Goal: Task Accomplishment & Management: Complete application form

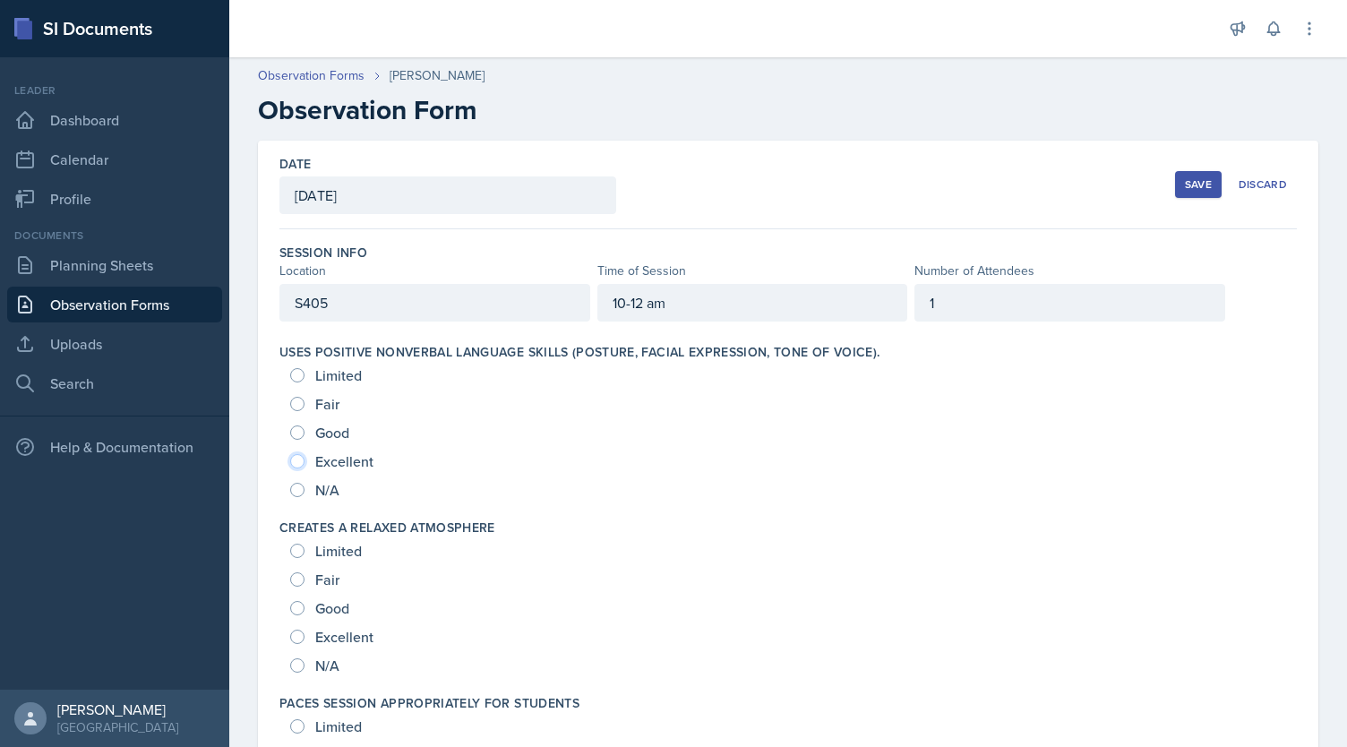
click at [296, 457] on input "Excellent" at bounding box center [297, 461] width 14 height 14
radio input "true"
click at [298, 631] on input "Excellent" at bounding box center [297, 637] width 14 height 14
radio input "true"
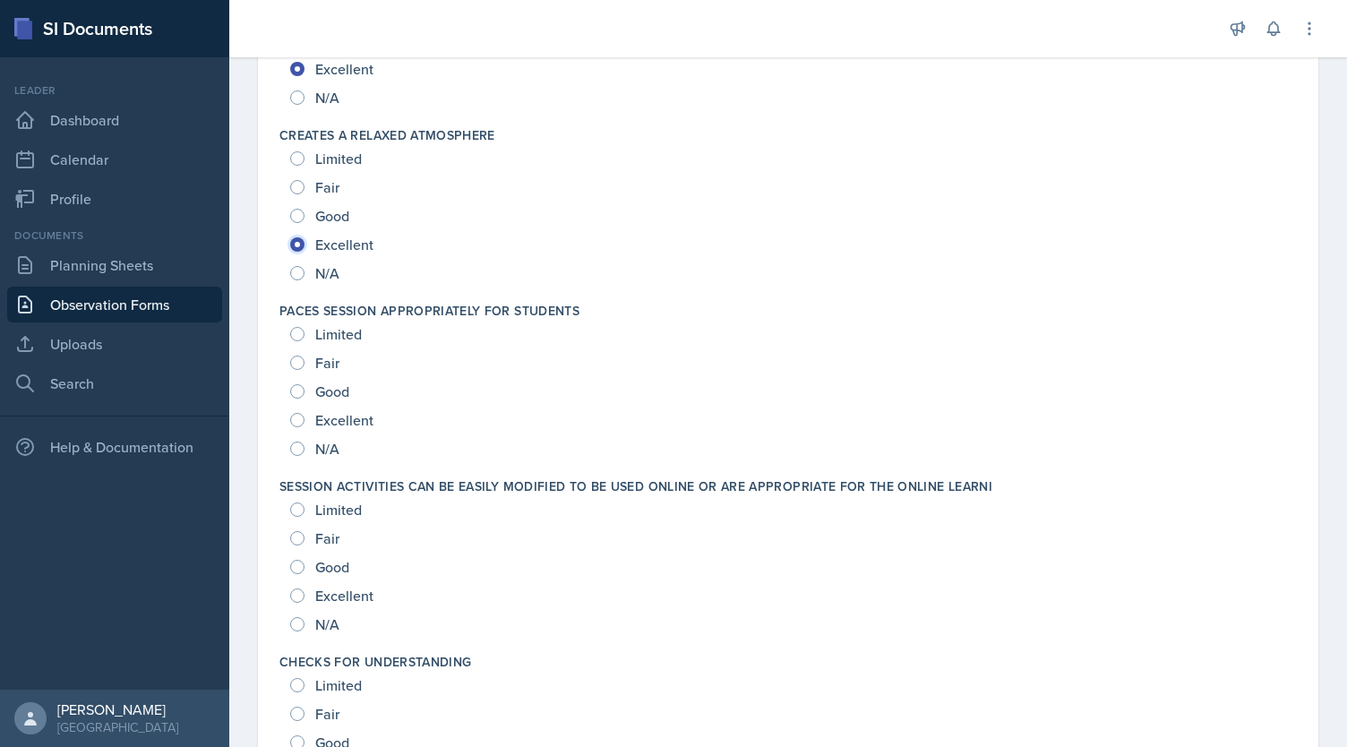
scroll to position [393, 0]
click at [299, 413] on input "Excellent" at bounding box center [297, 419] width 14 height 14
radio input "true"
click at [297, 591] on input "Excellent" at bounding box center [297, 594] width 14 height 14
radio input "true"
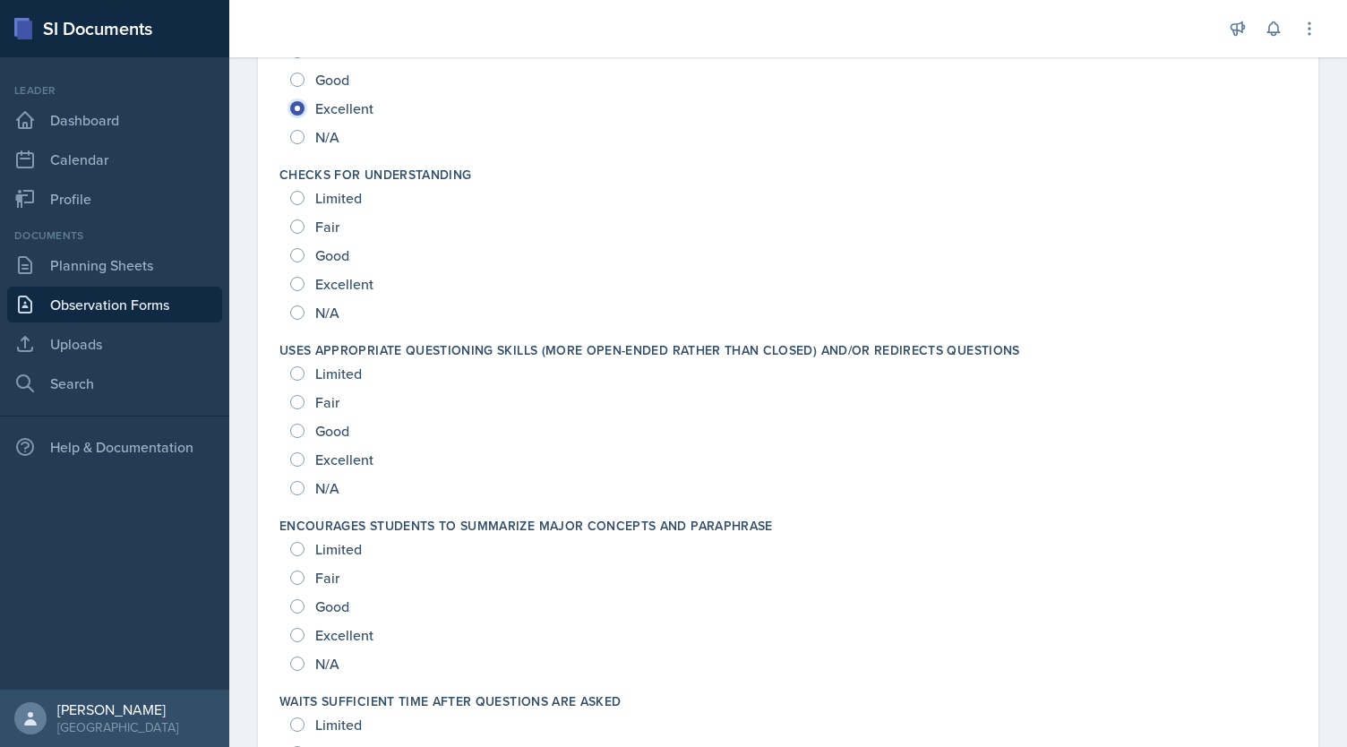
scroll to position [880, 0]
click at [299, 284] on input "Excellent" at bounding box center [297, 283] width 14 height 14
radio input "true"
click at [293, 459] on input "Excellent" at bounding box center [297, 458] width 14 height 14
radio input "true"
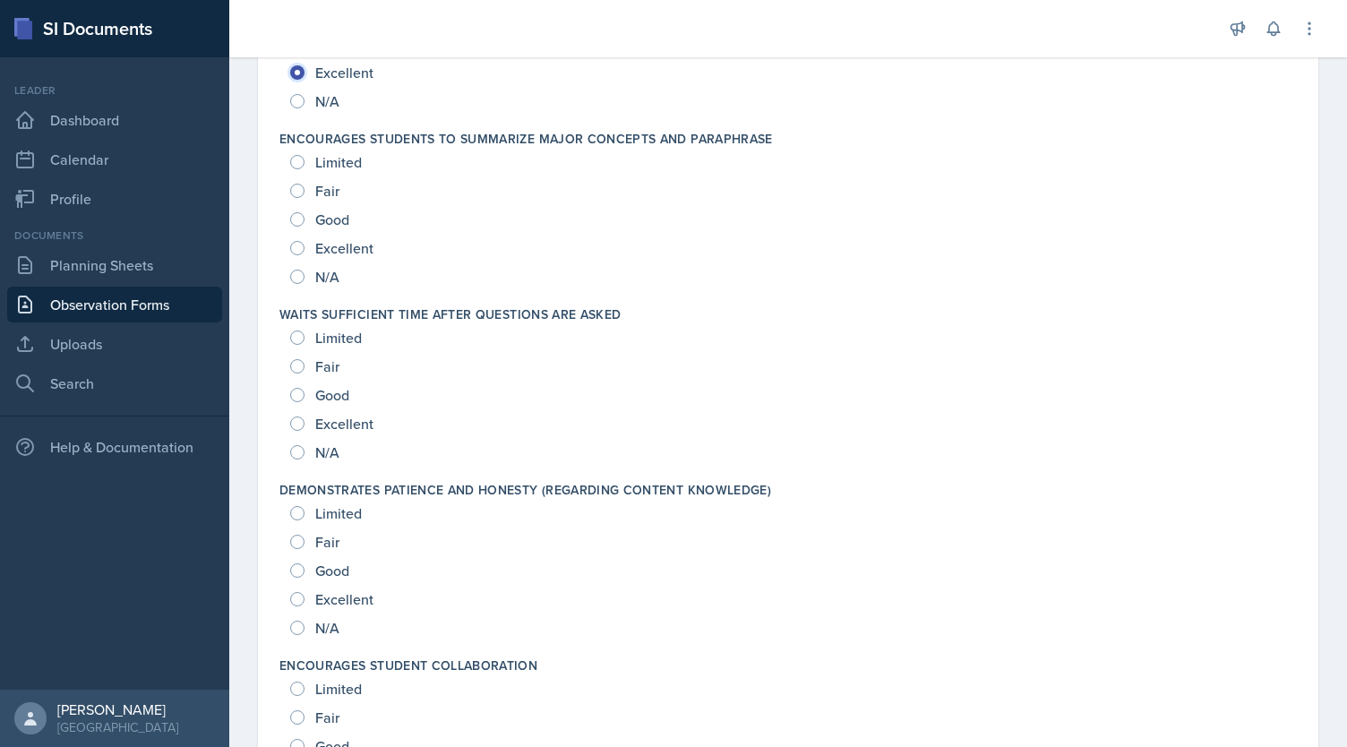
scroll to position [1267, 0]
click at [296, 236] on div "Excellent" at bounding box center [333, 247] width 87 height 29
click at [296, 253] on div "Excellent" at bounding box center [333, 247] width 87 height 29
click at [297, 240] on input "Excellent" at bounding box center [297, 247] width 14 height 14
radio input "true"
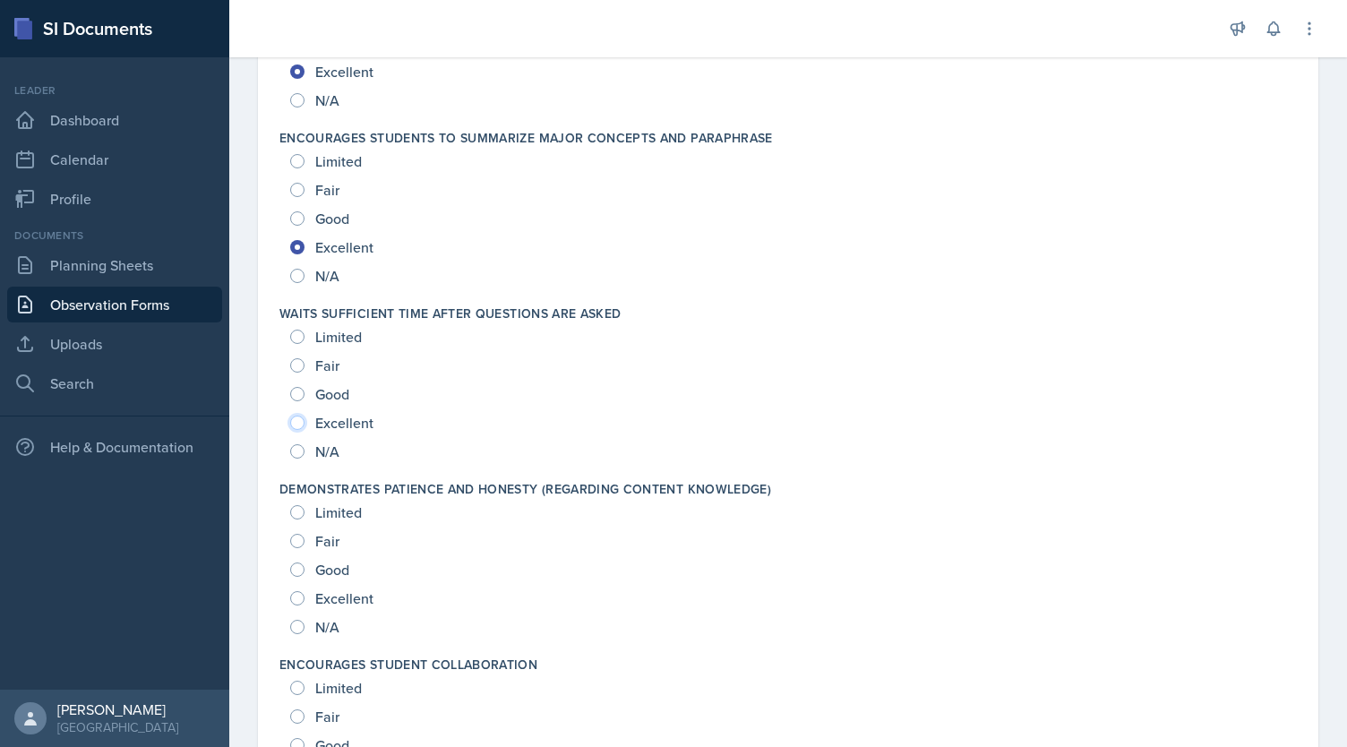
click at [296, 416] on input "Excellent" at bounding box center [297, 423] width 14 height 14
radio input "true"
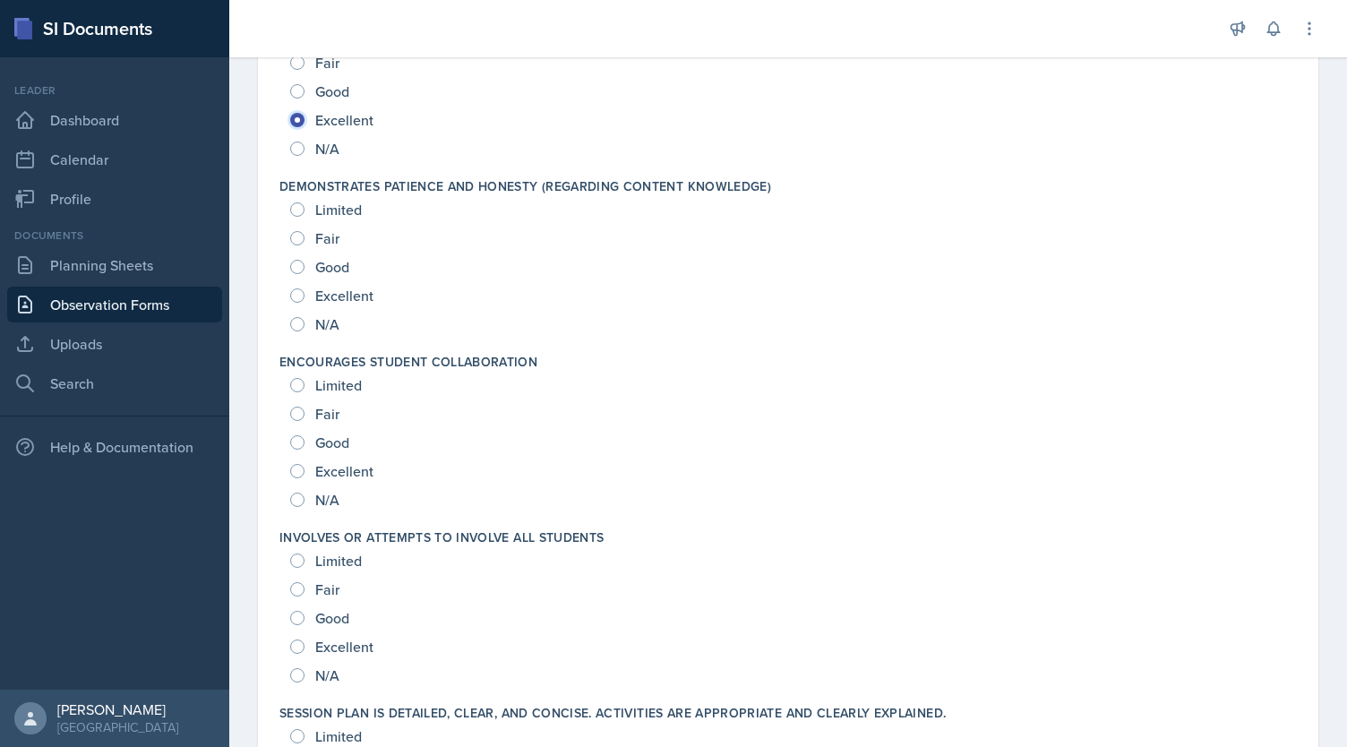
scroll to position [1571, 0]
click at [294, 289] on input "Excellent" at bounding box center [297, 294] width 14 height 14
radio input "true"
click at [294, 467] on input "Excellent" at bounding box center [297, 470] width 14 height 14
radio input "true"
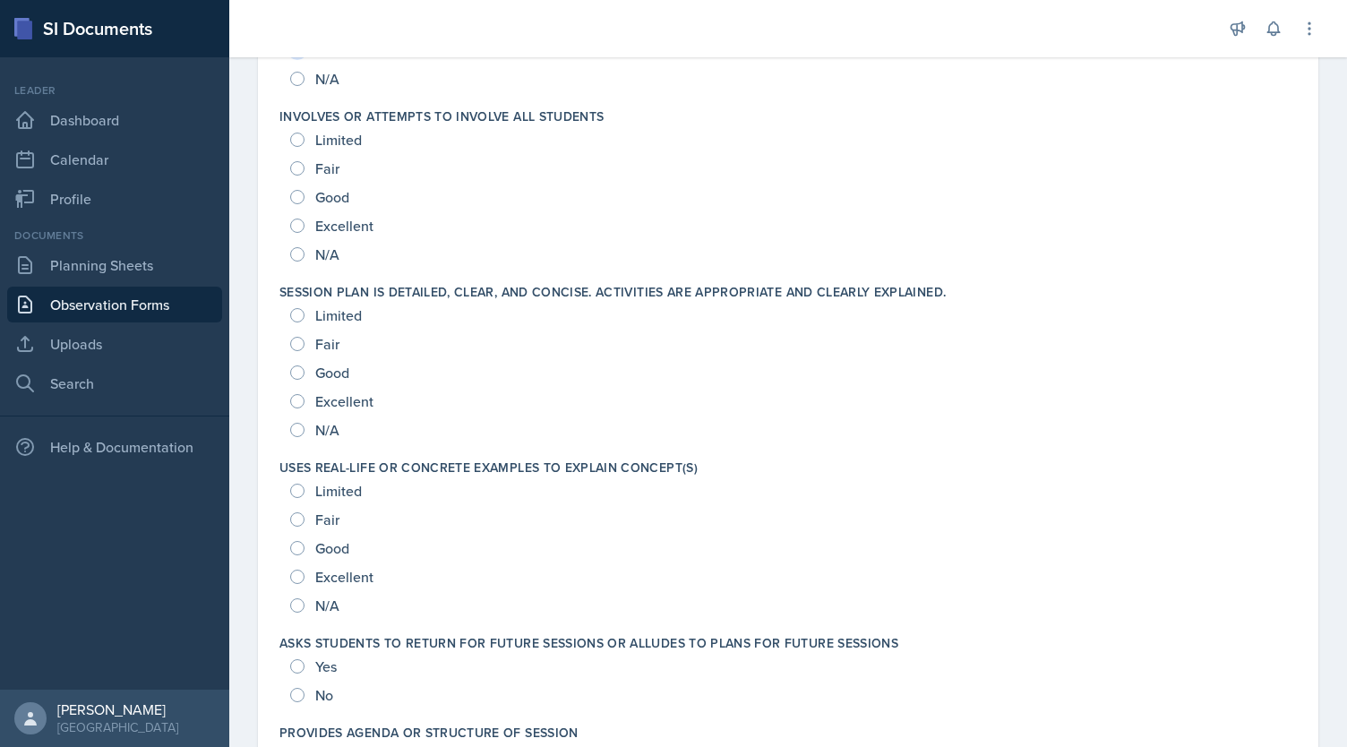
scroll to position [1992, 0]
click at [295, 221] on input "Excellent" at bounding box center [297, 225] width 14 height 14
radio input "true"
click at [295, 393] on input "Excellent" at bounding box center [297, 400] width 14 height 14
radio input "true"
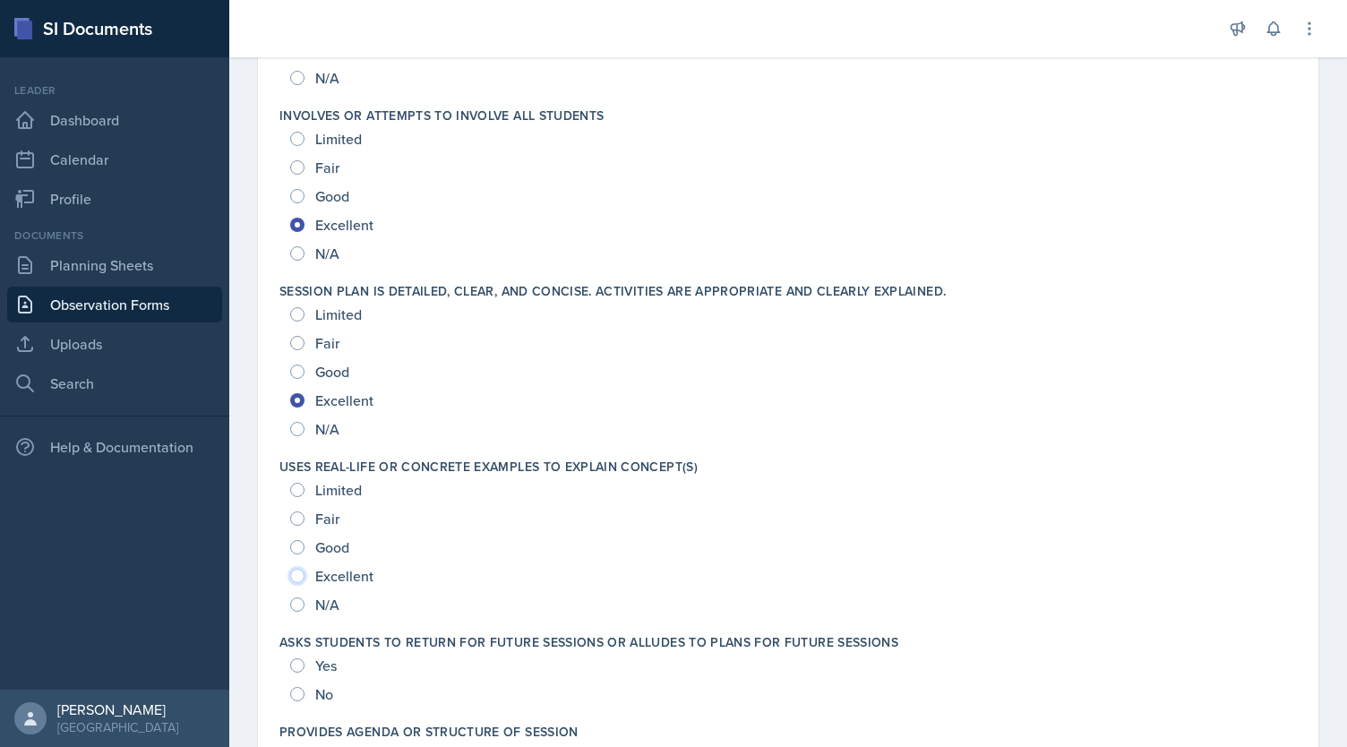
click at [299, 572] on input "Excellent" at bounding box center [297, 576] width 14 height 14
radio input "true"
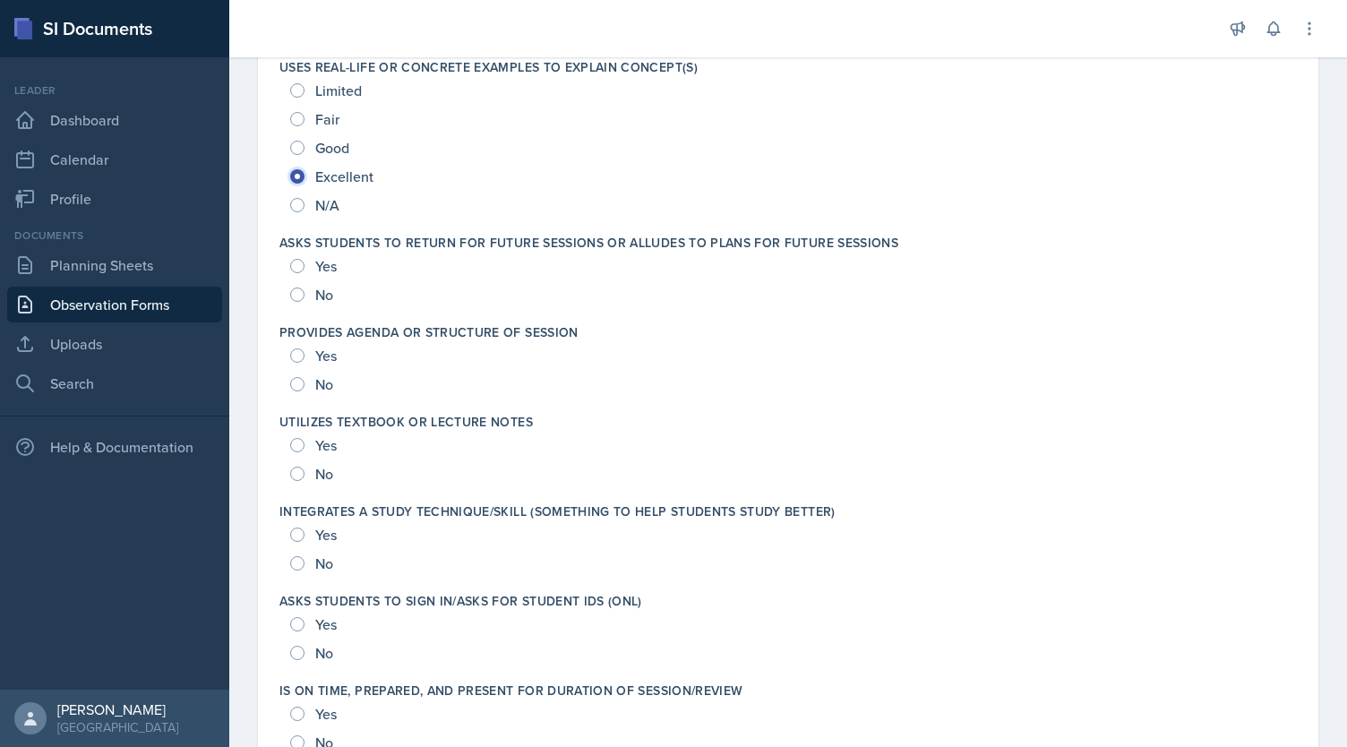
scroll to position [2393, 0]
click at [289, 259] on div "Yes No" at bounding box center [787, 278] width 1017 height 57
click at [296, 262] on input "Yes" at bounding box center [297, 264] width 14 height 14
radio input "true"
click at [301, 352] on input "Yes" at bounding box center [297, 354] width 14 height 14
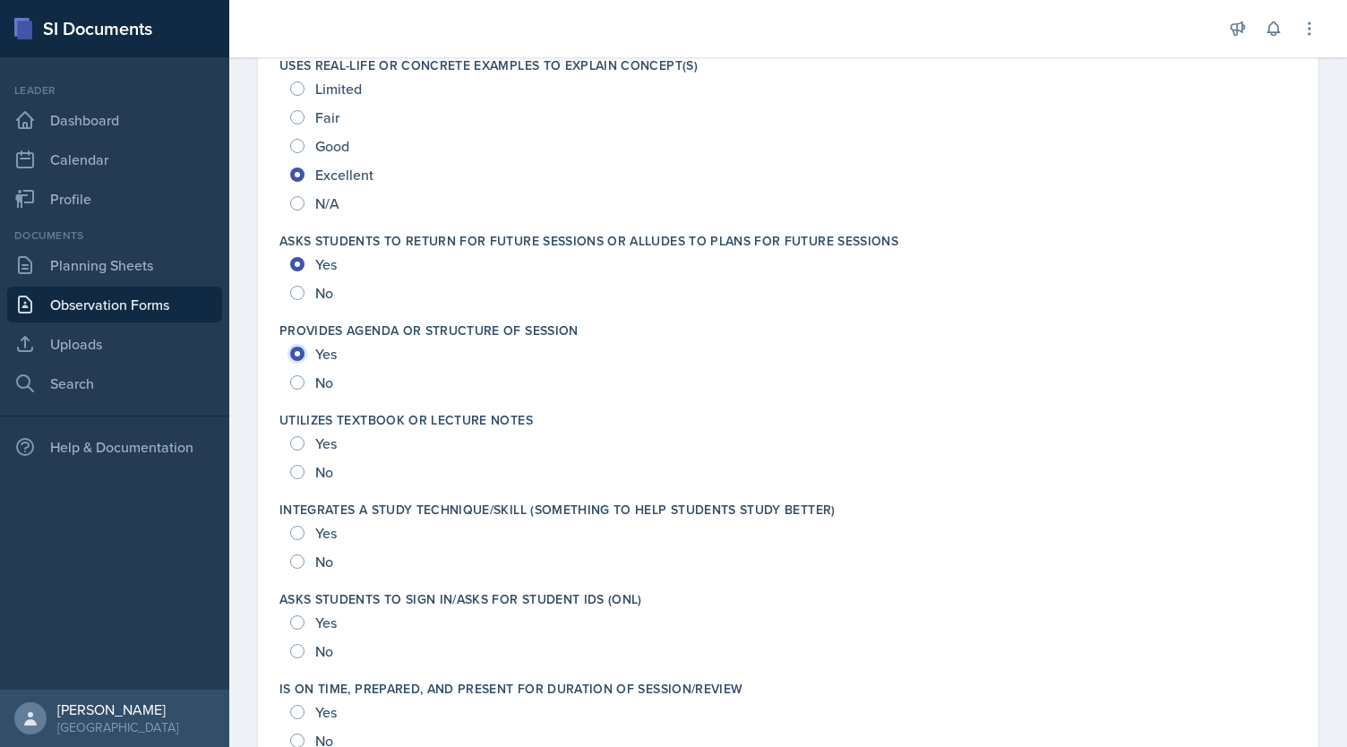
radio input "true"
click at [297, 442] on input "Yes" at bounding box center [297, 443] width 14 height 14
radio input "true"
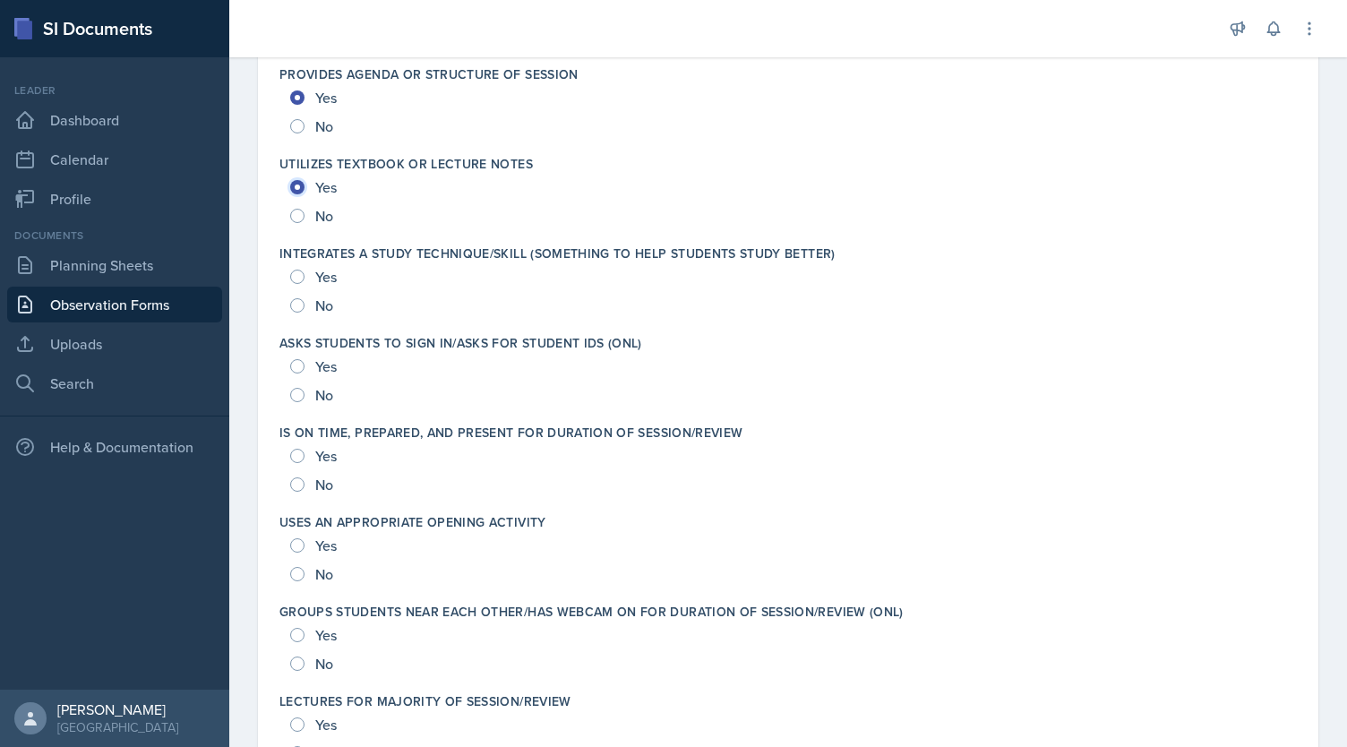
scroll to position [2660, 0]
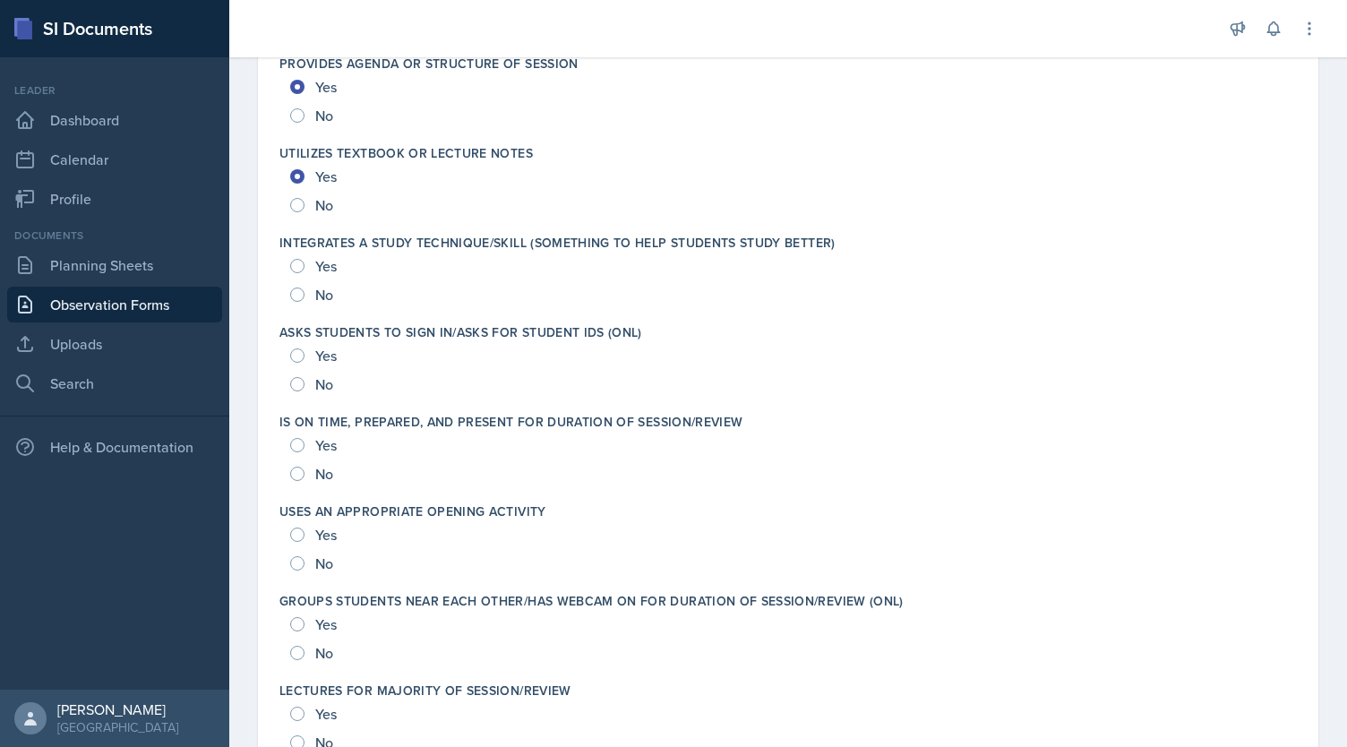
click at [287, 263] on div "Yes No" at bounding box center [787, 280] width 1017 height 57
click at [296, 262] on input "Yes" at bounding box center [297, 266] width 14 height 14
radio input "true"
click at [296, 355] on input "Yes" at bounding box center [297, 355] width 14 height 14
radio input "true"
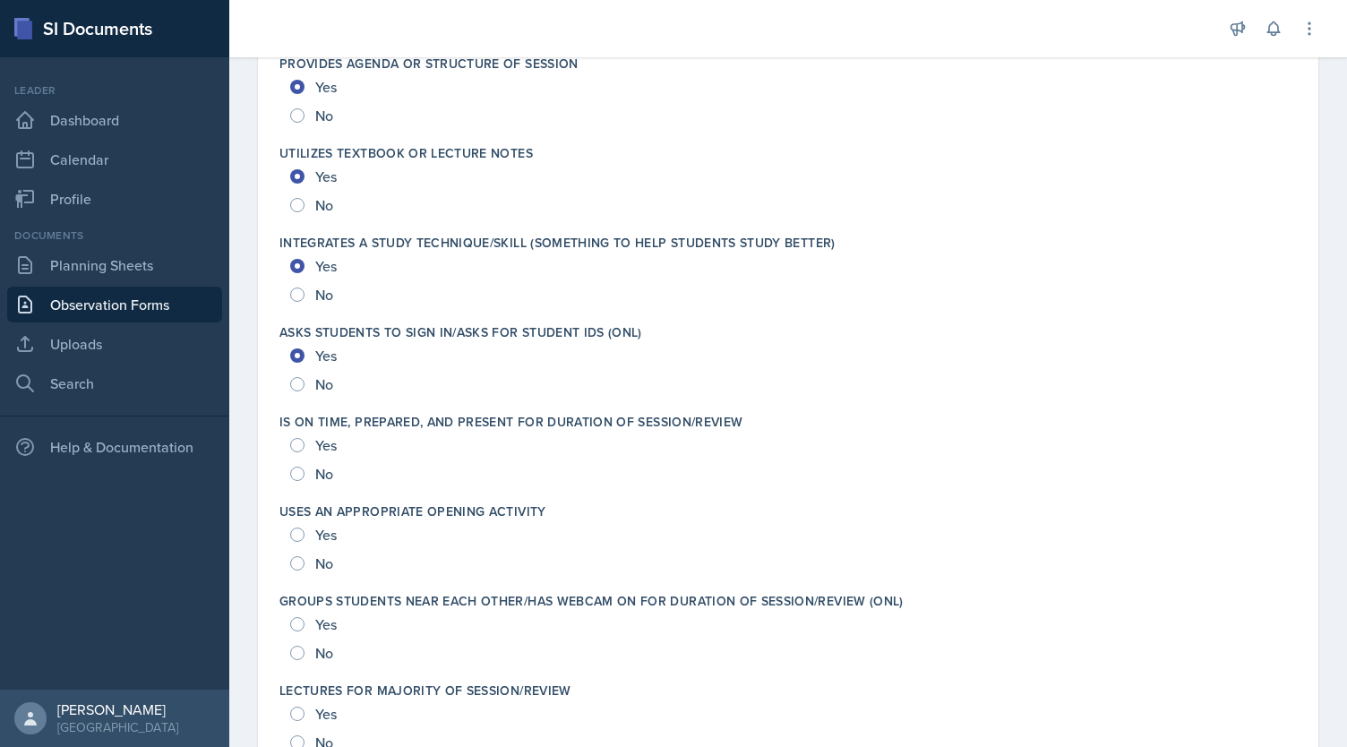
click at [292, 451] on div "Yes" at bounding box center [315, 445] width 50 height 29
click at [296, 444] on input "Yes" at bounding box center [297, 445] width 14 height 14
radio input "true"
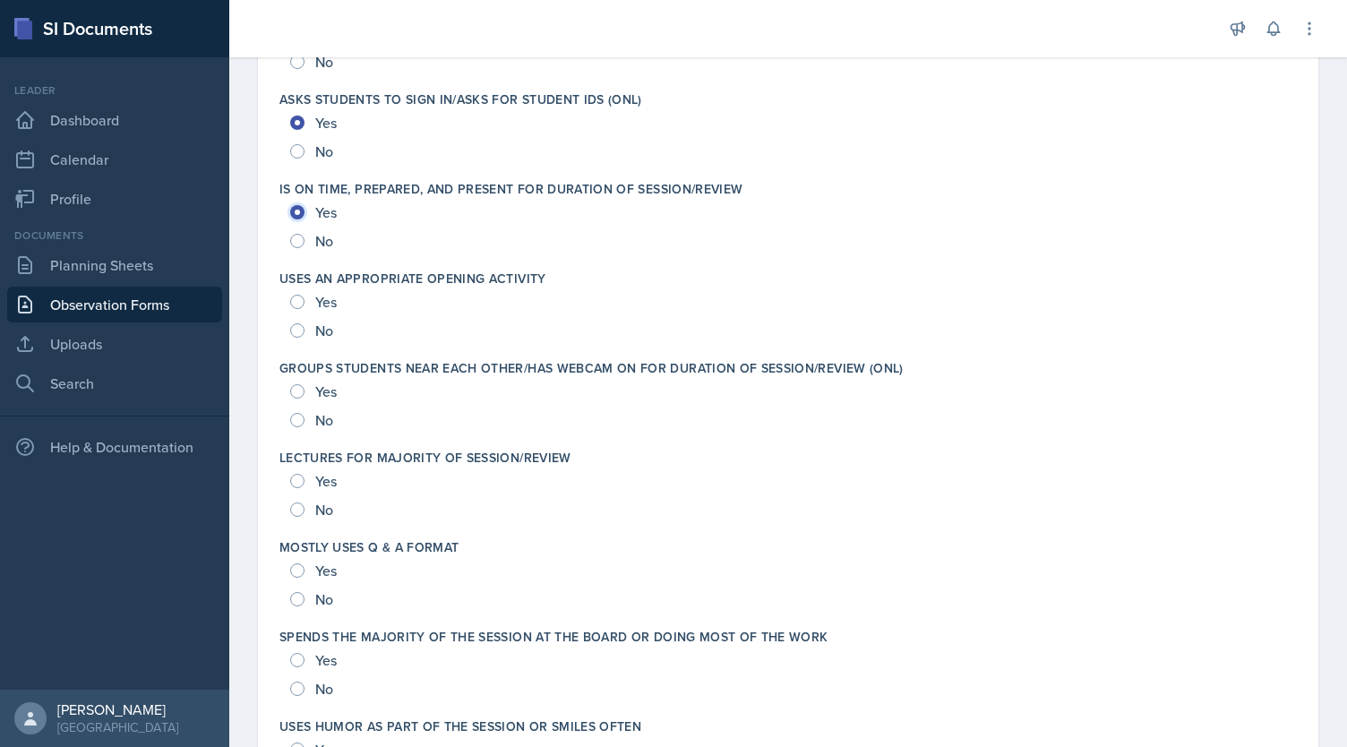
scroll to position [2934, 0]
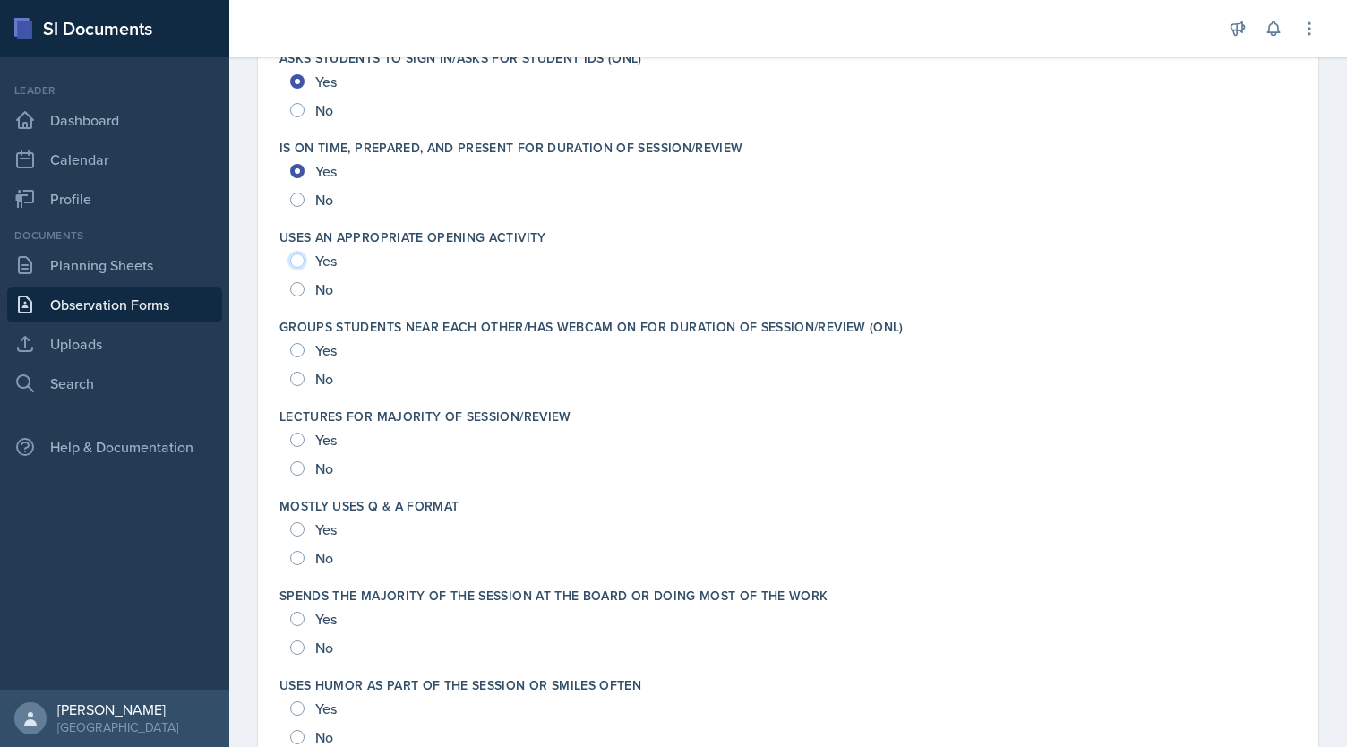
click at [294, 260] on input "Yes" at bounding box center [297, 260] width 14 height 14
radio input "true"
click at [301, 343] on input "Yes" at bounding box center [297, 350] width 14 height 14
radio input "true"
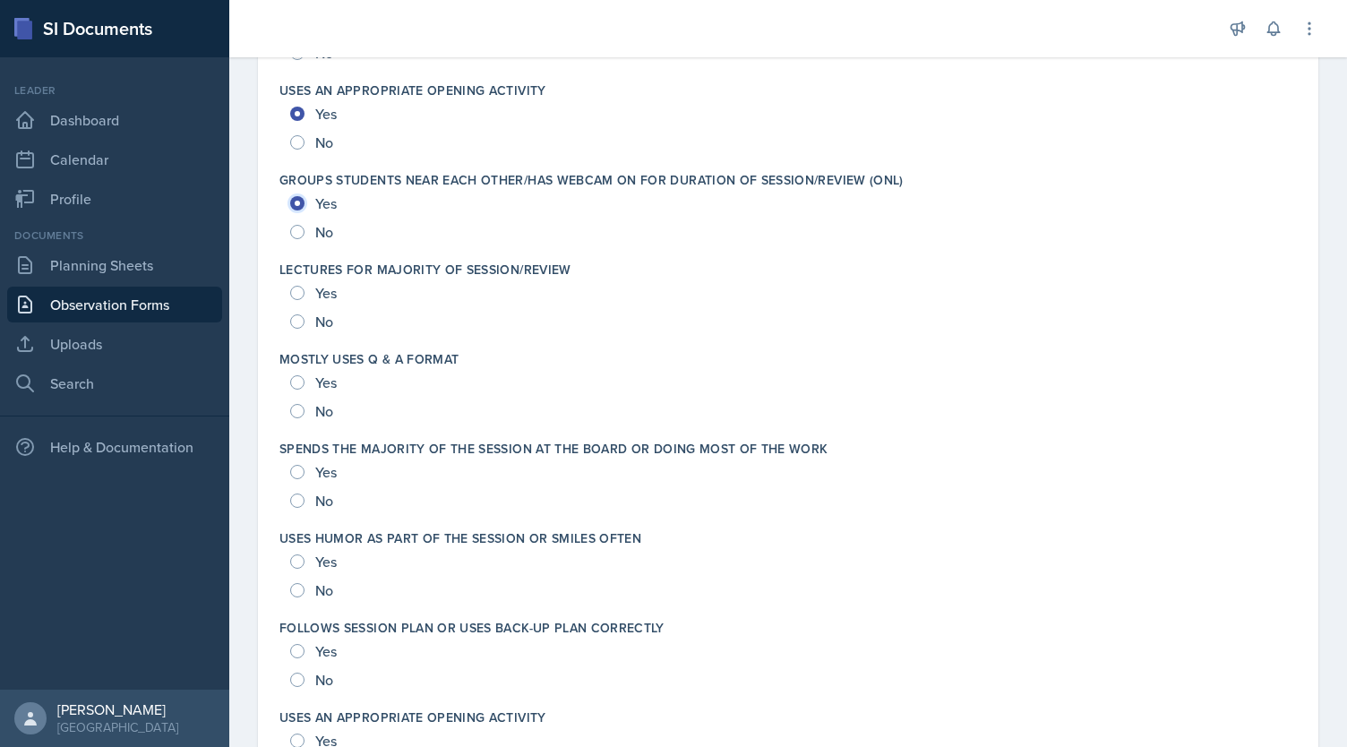
scroll to position [3081, 0]
click at [294, 228] on input "No" at bounding box center [297, 231] width 14 height 14
radio input "true"
click at [296, 321] on input "No" at bounding box center [297, 320] width 14 height 14
radio input "true"
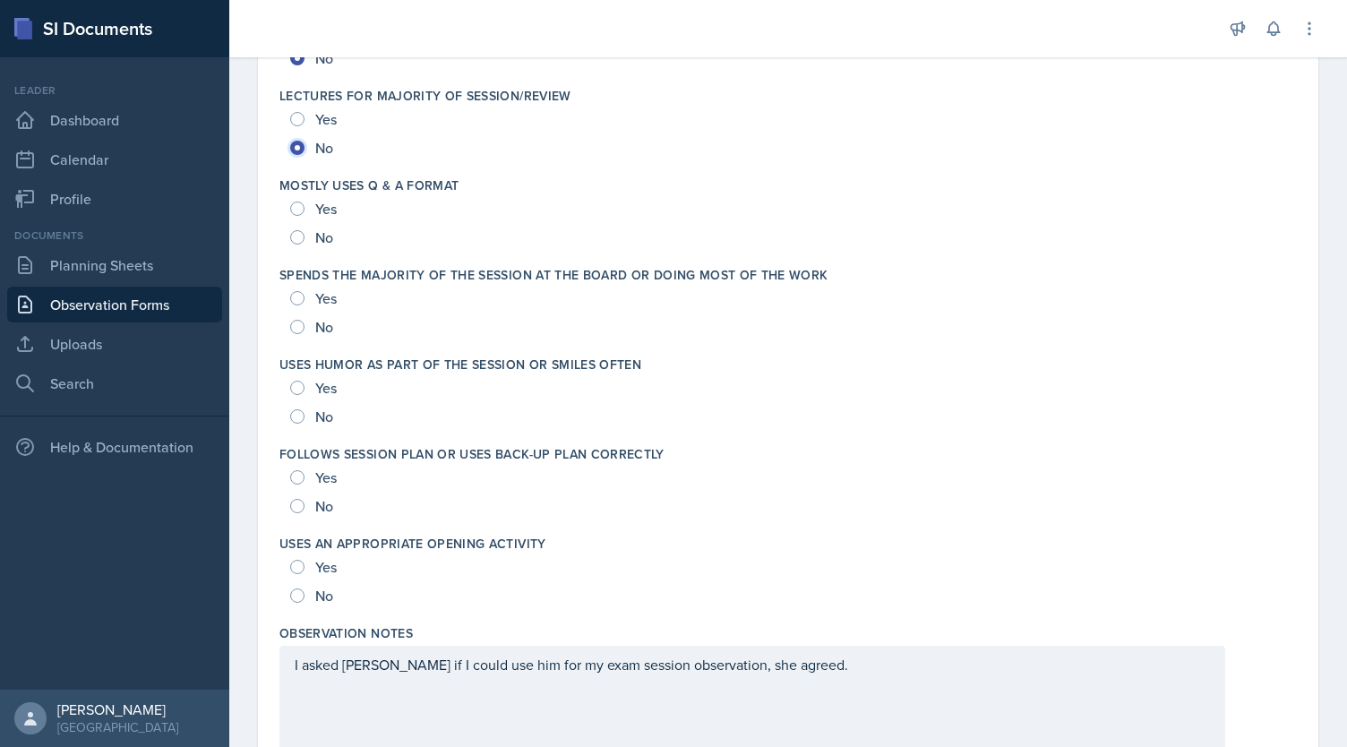
scroll to position [3287, 0]
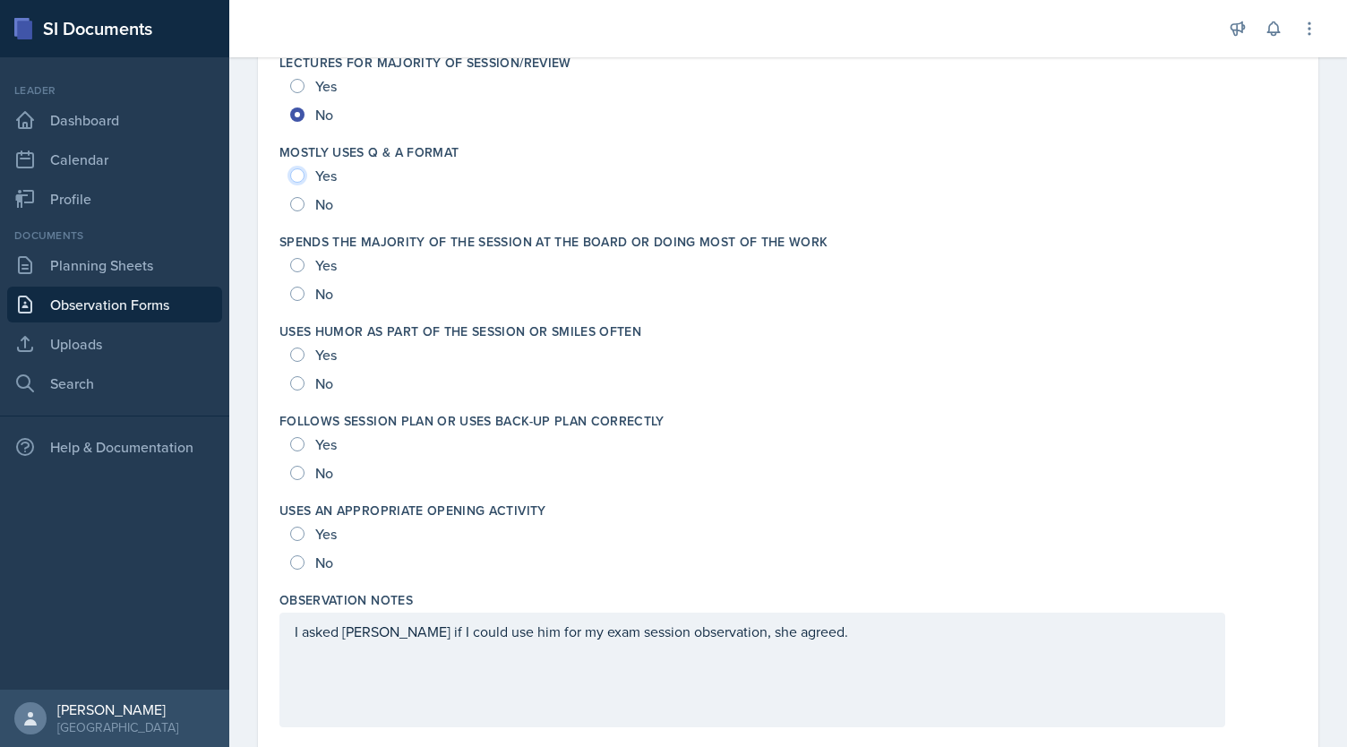
click at [299, 173] on input "Yes" at bounding box center [297, 175] width 14 height 14
radio input "true"
click at [300, 262] on input "Yes" at bounding box center [297, 265] width 14 height 14
radio input "true"
click at [295, 361] on div "Yes" at bounding box center [315, 354] width 50 height 29
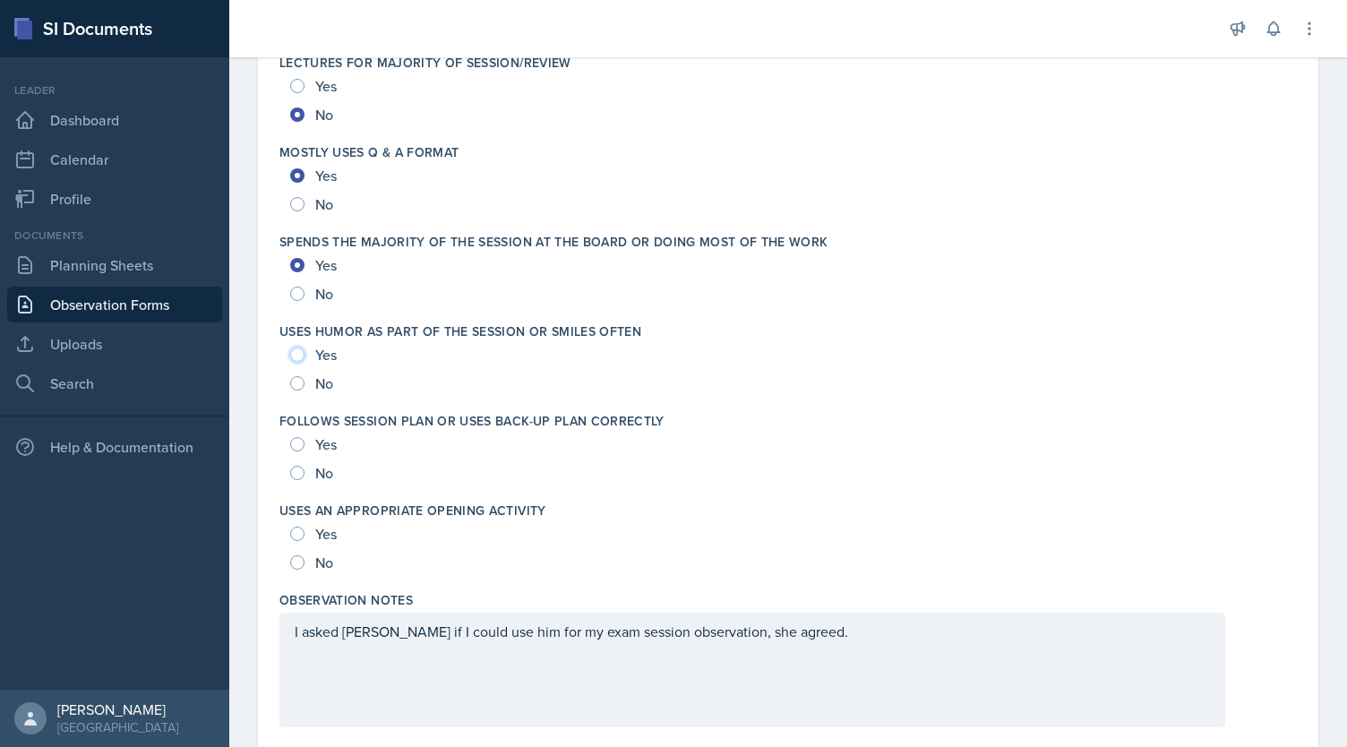
click at [294, 354] on input "Yes" at bounding box center [297, 354] width 14 height 14
radio input "true"
click at [297, 441] on input "Yes" at bounding box center [297, 444] width 14 height 14
radio input "true"
click at [297, 527] on input "Yes" at bounding box center [297, 534] width 14 height 14
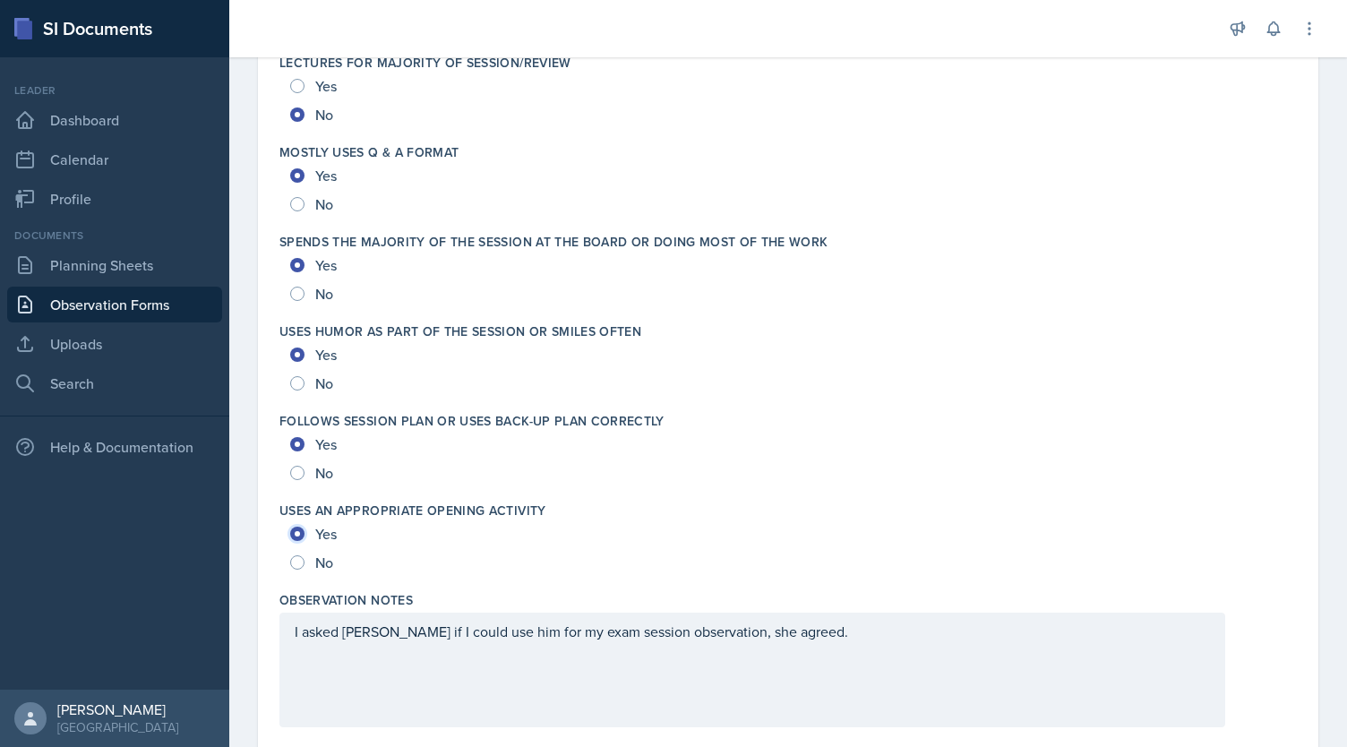
radio input "true"
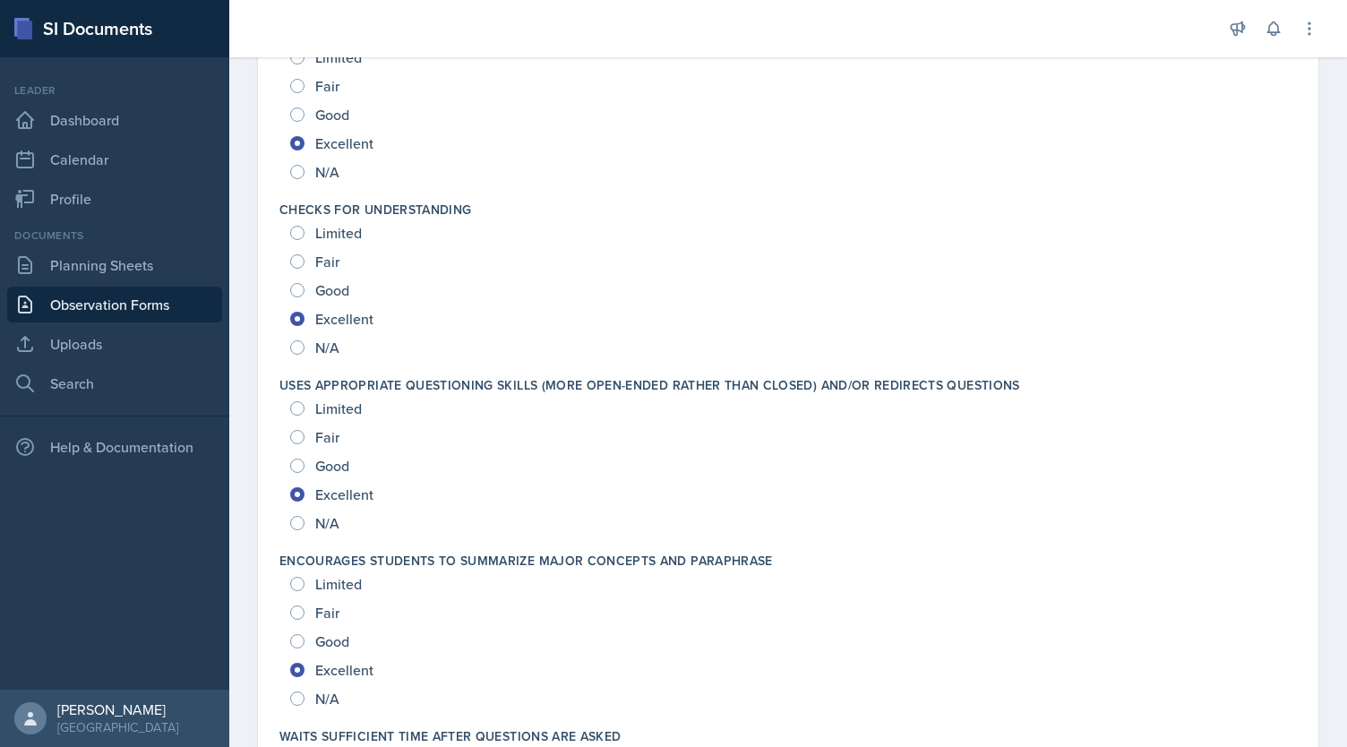
scroll to position [0, 0]
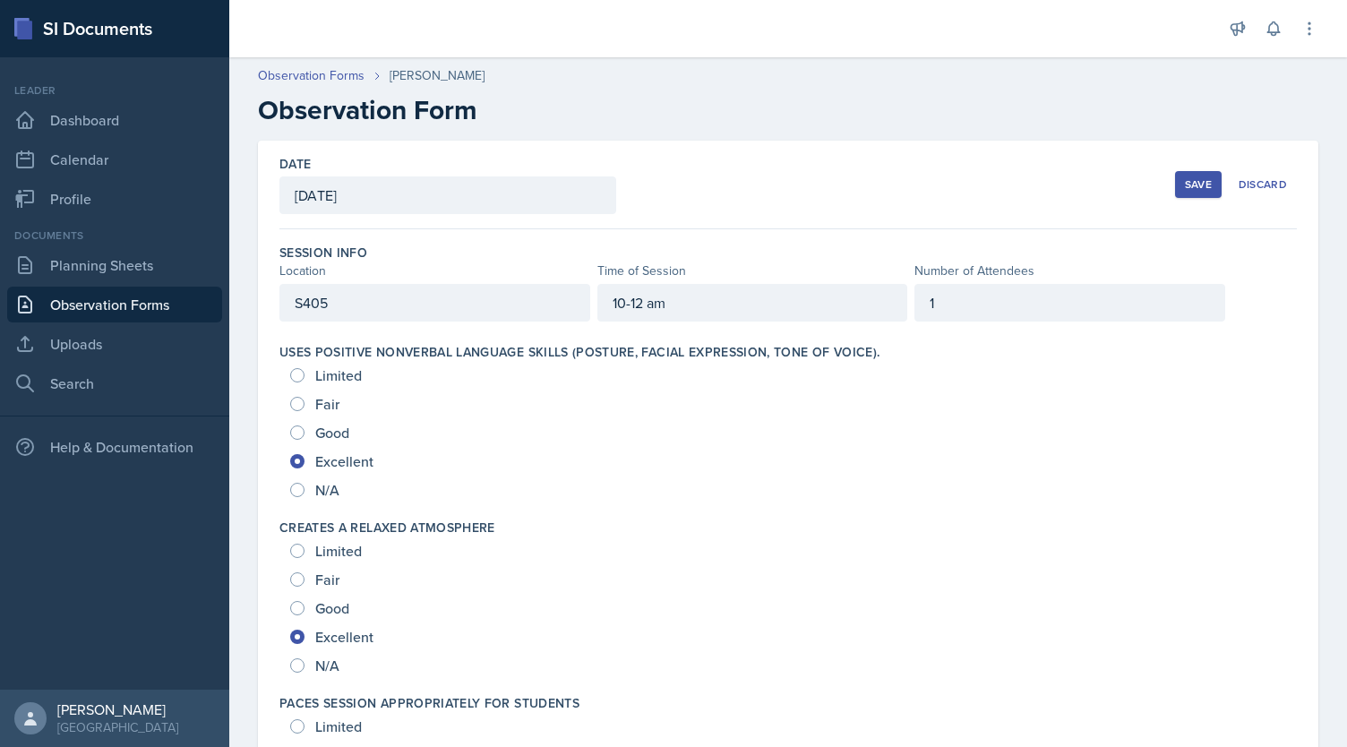
click at [1196, 176] on button "Save" at bounding box center [1198, 184] width 47 height 27
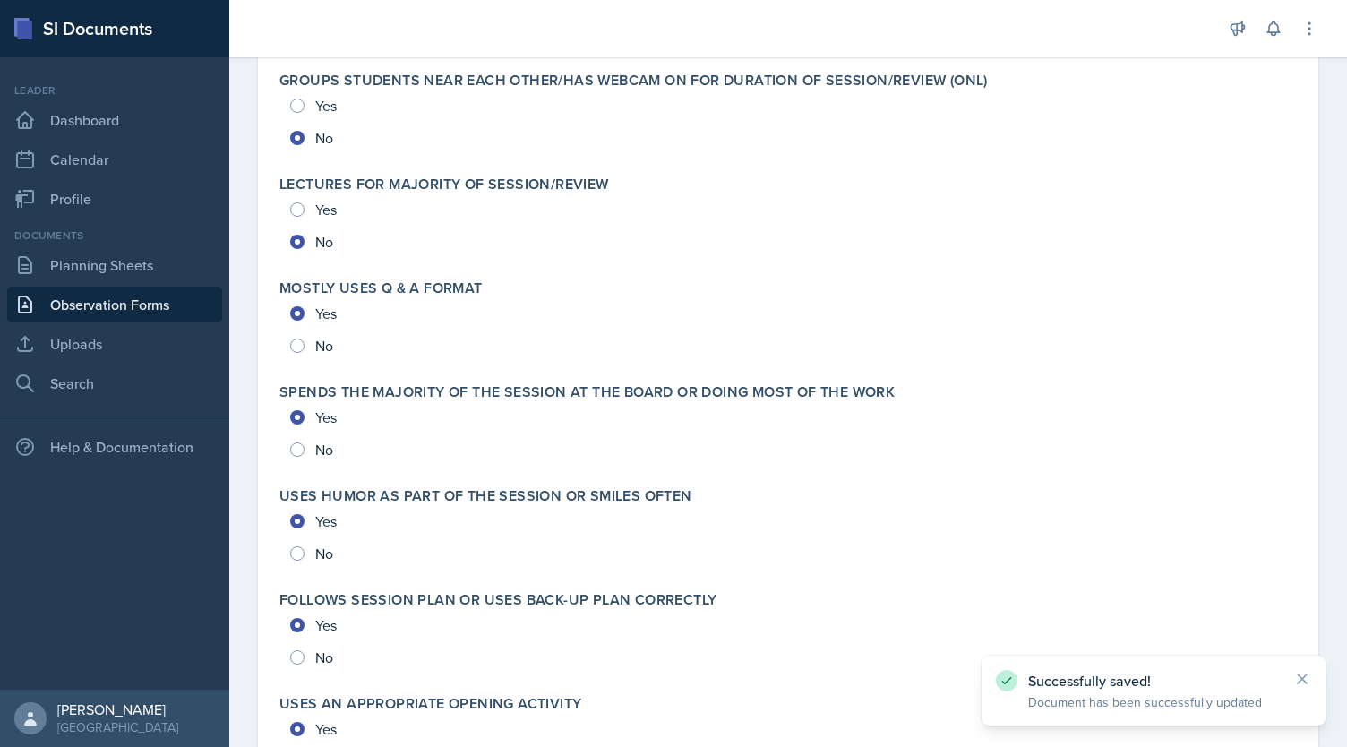
scroll to position [3798, 0]
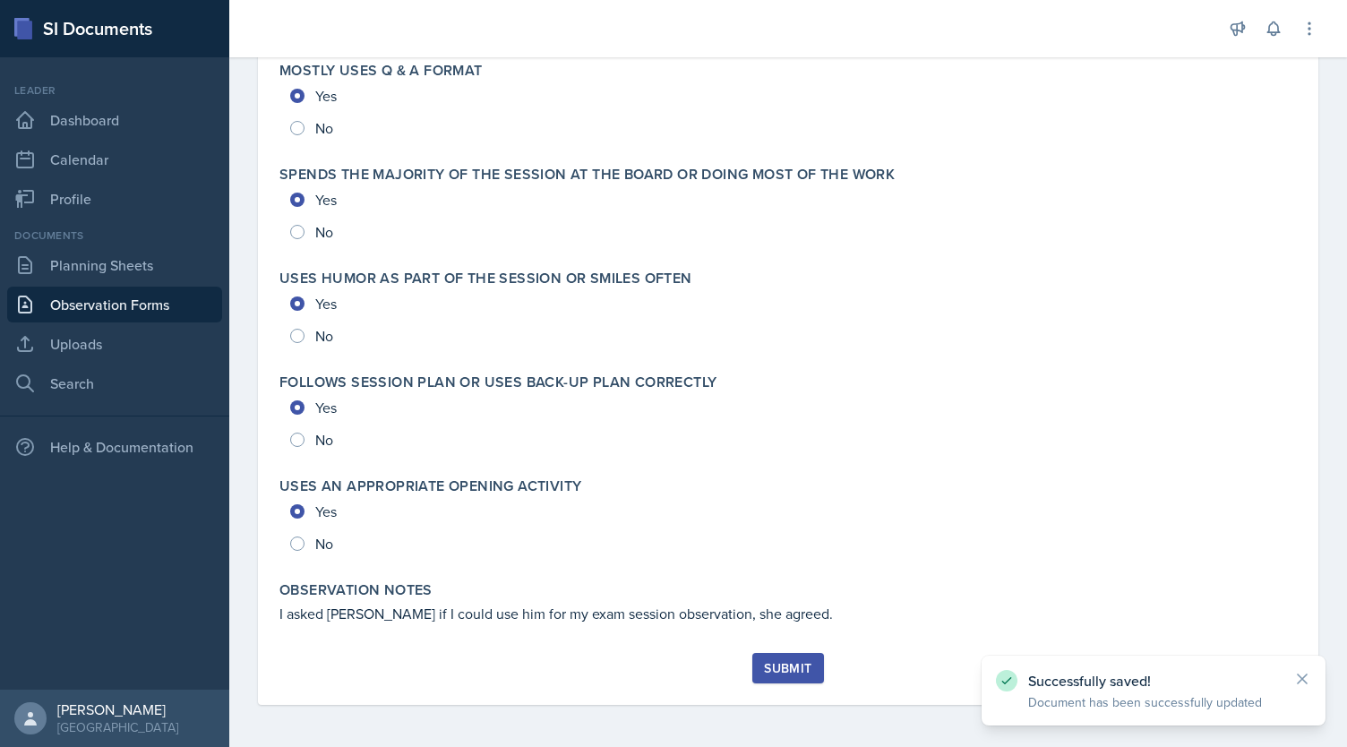
click at [783, 657] on button "Submit" at bounding box center [787, 668] width 71 height 30
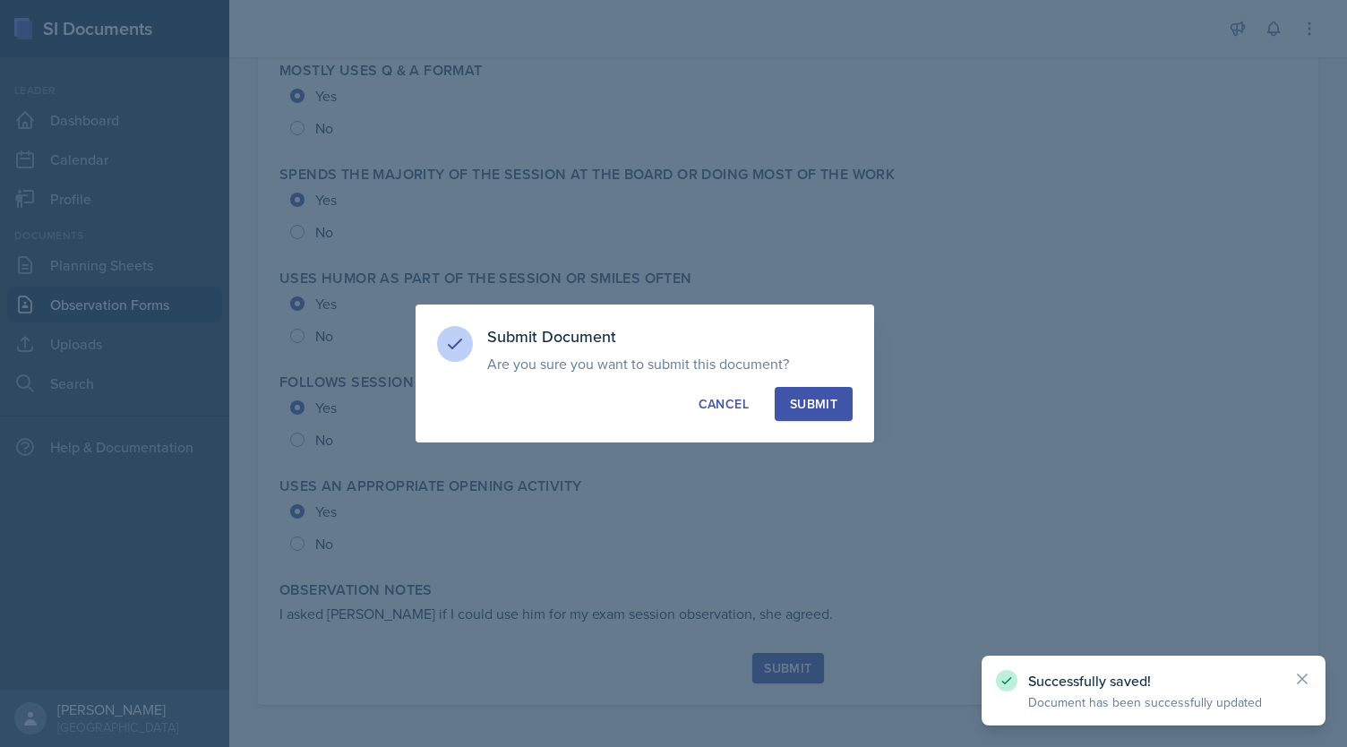
click at [813, 398] on div "Submit" at bounding box center [813, 404] width 47 height 18
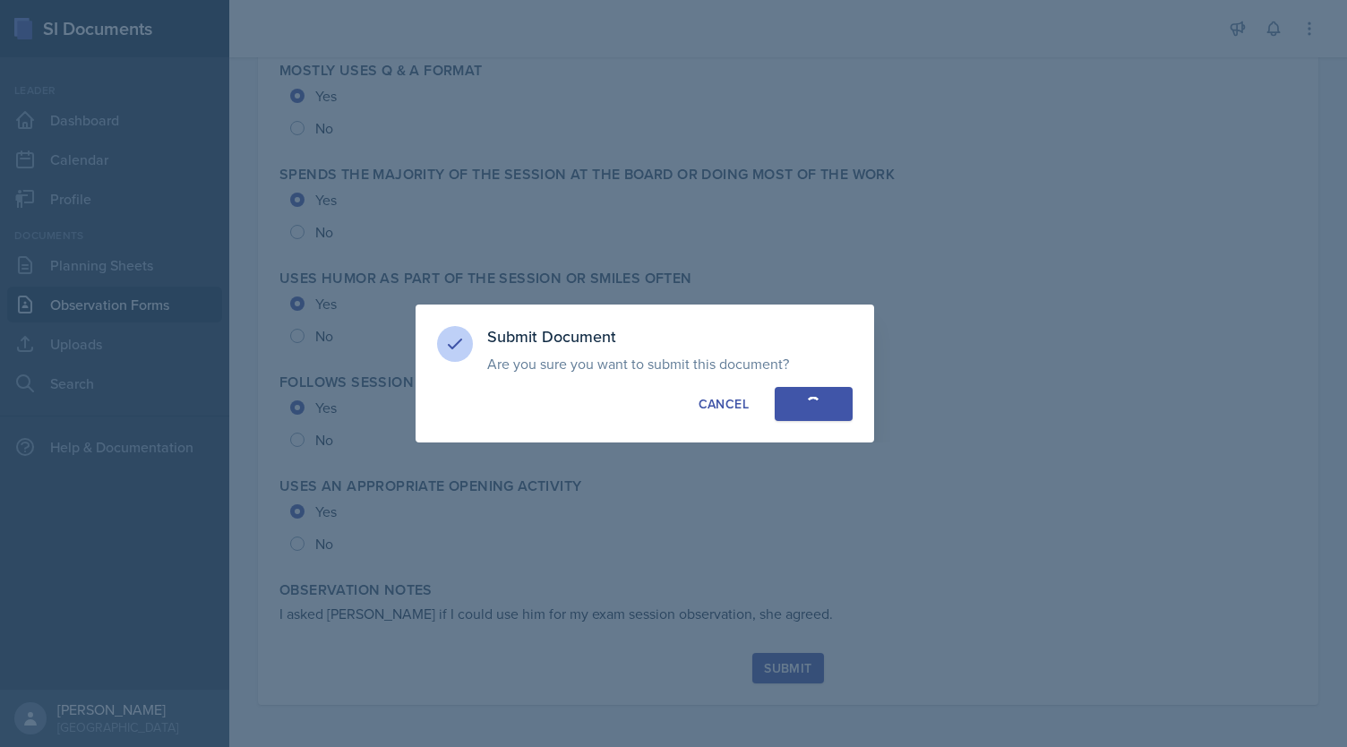
radio input "true"
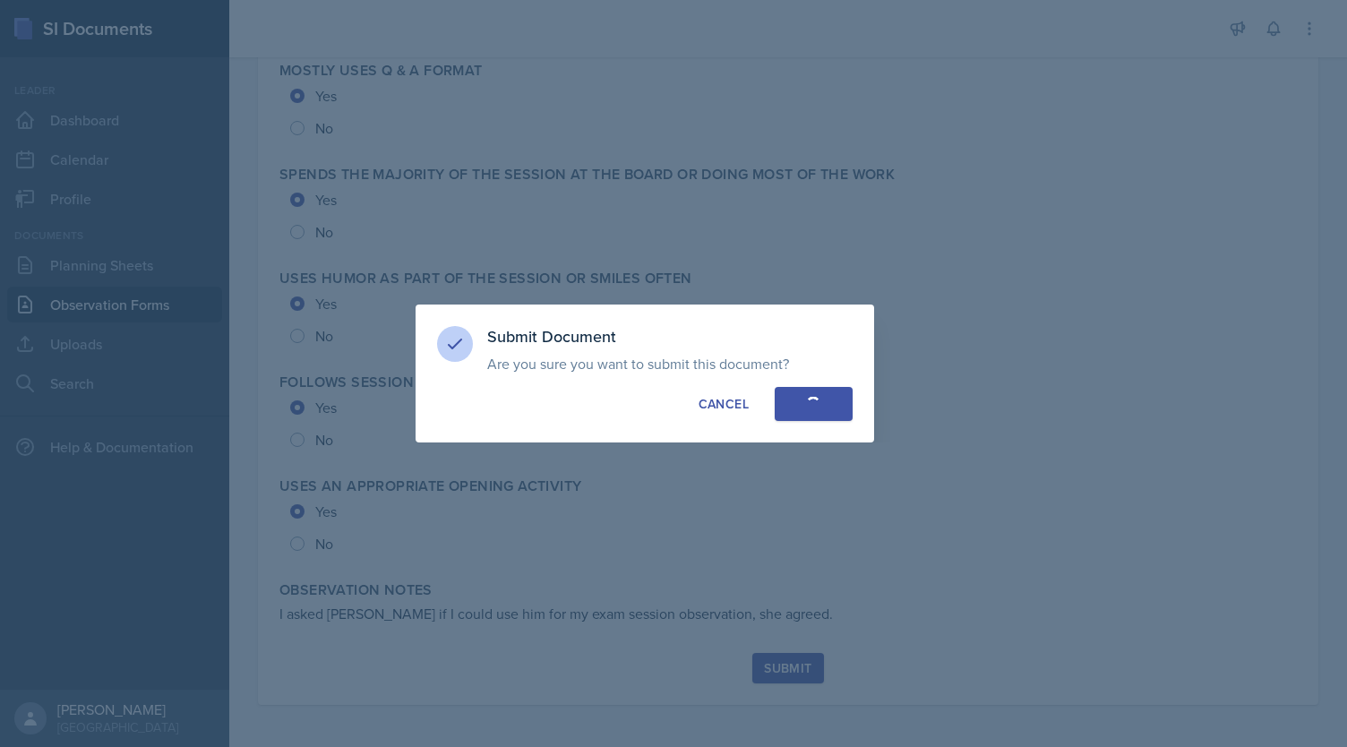
radio input "true"
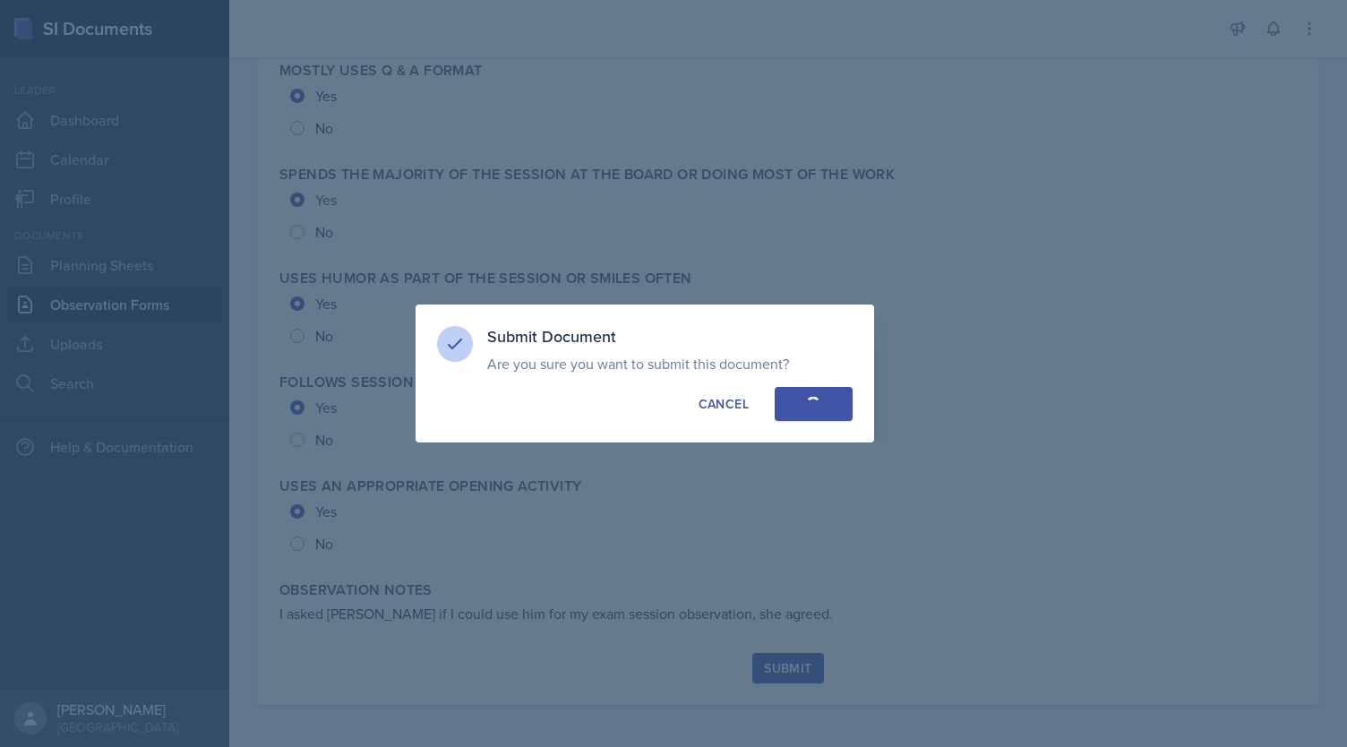
radio input "true"
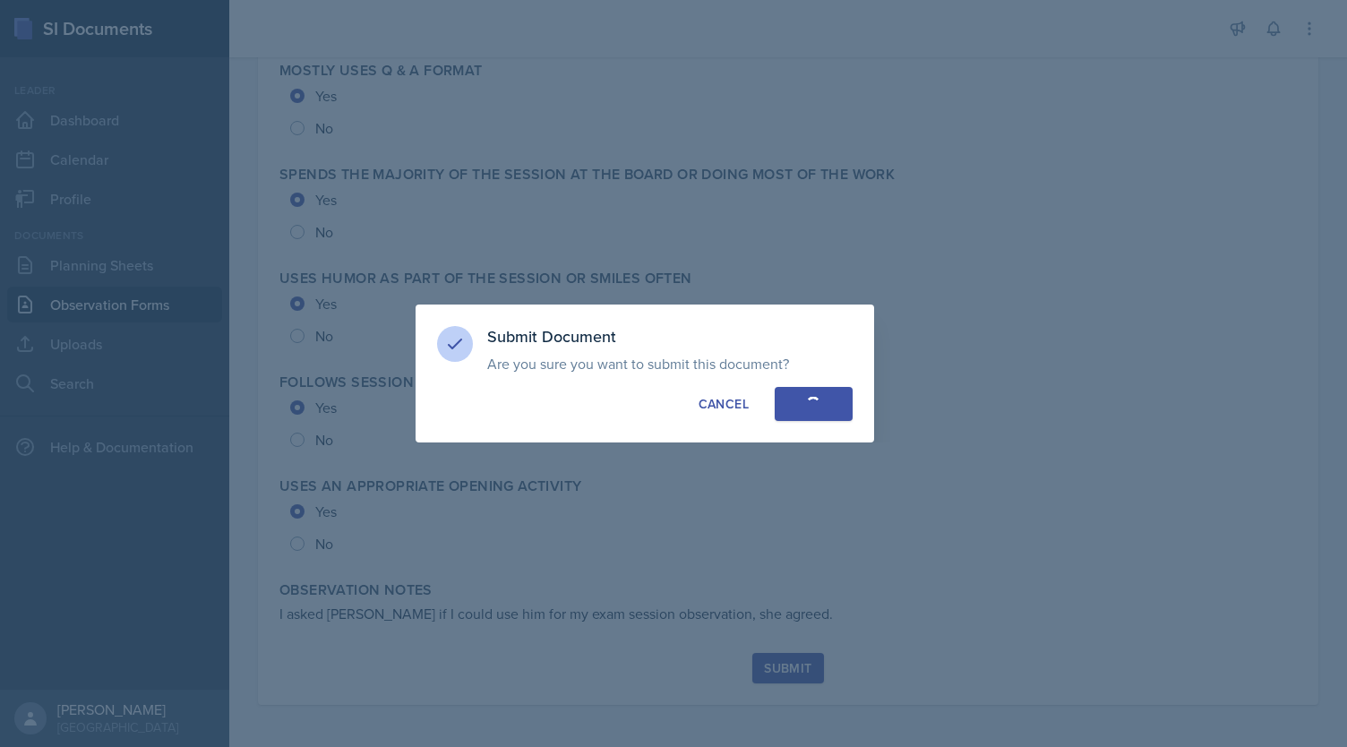
radio input "true"
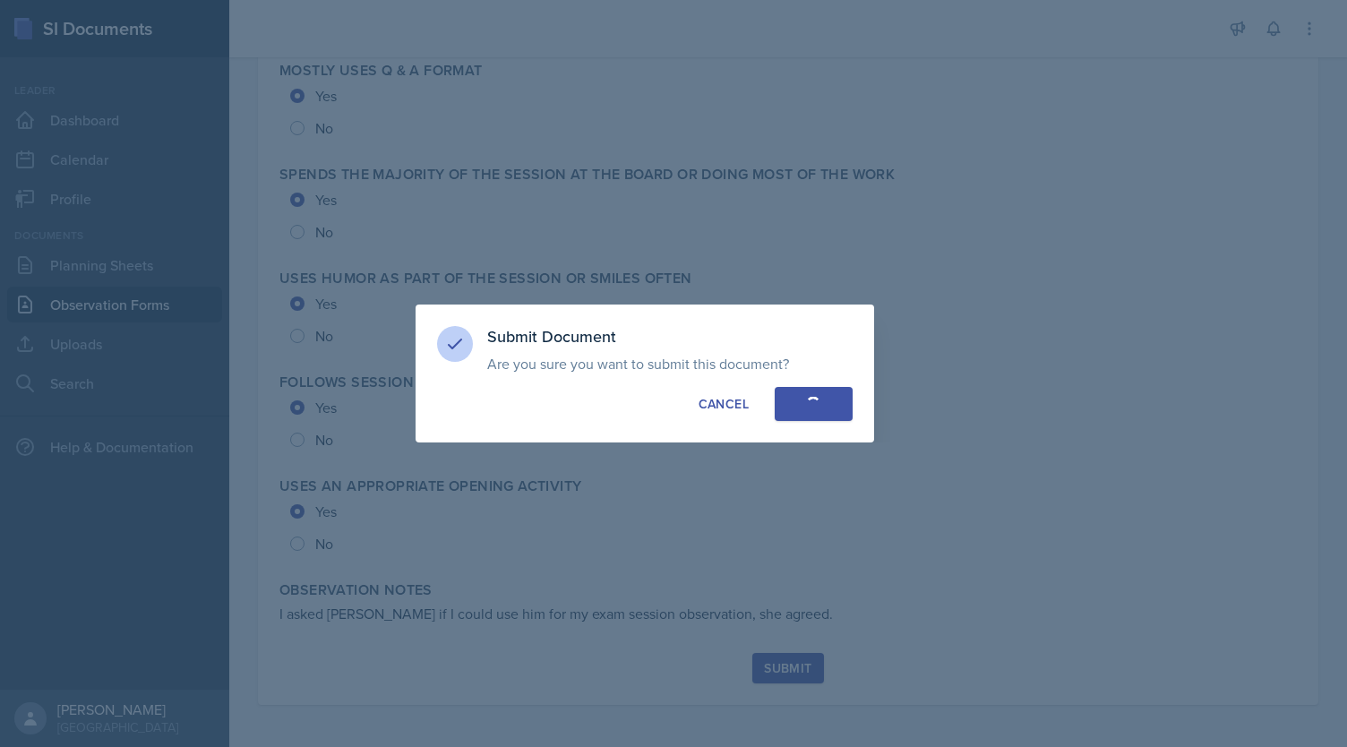
radio input "true"
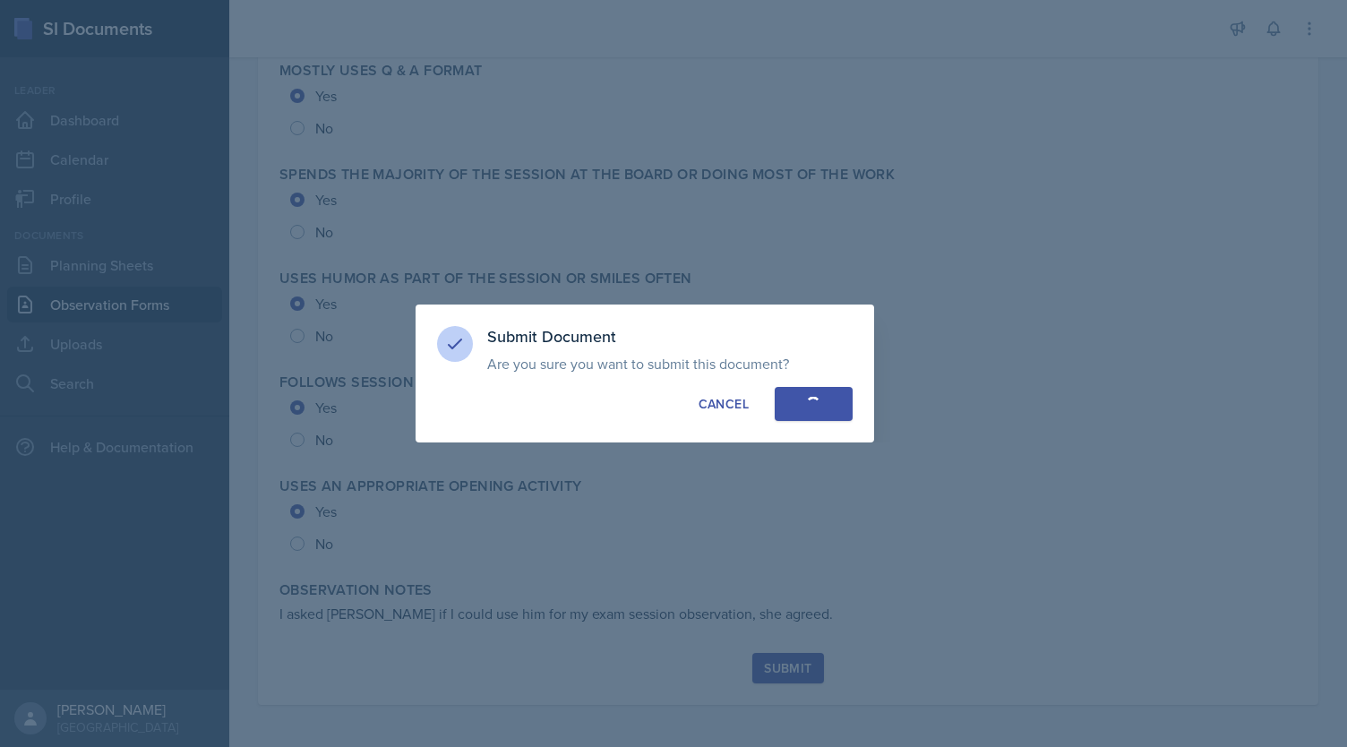
radio input "true"
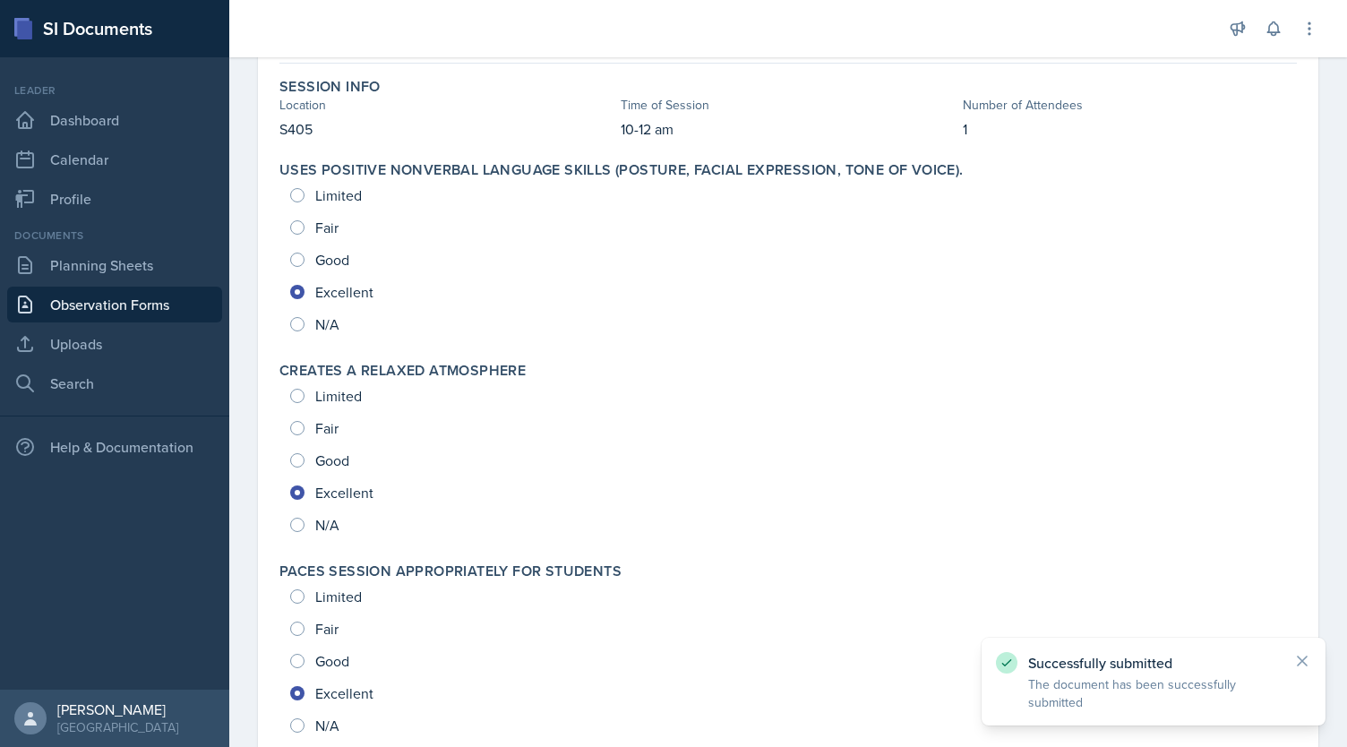
scroll to position [0, 0]
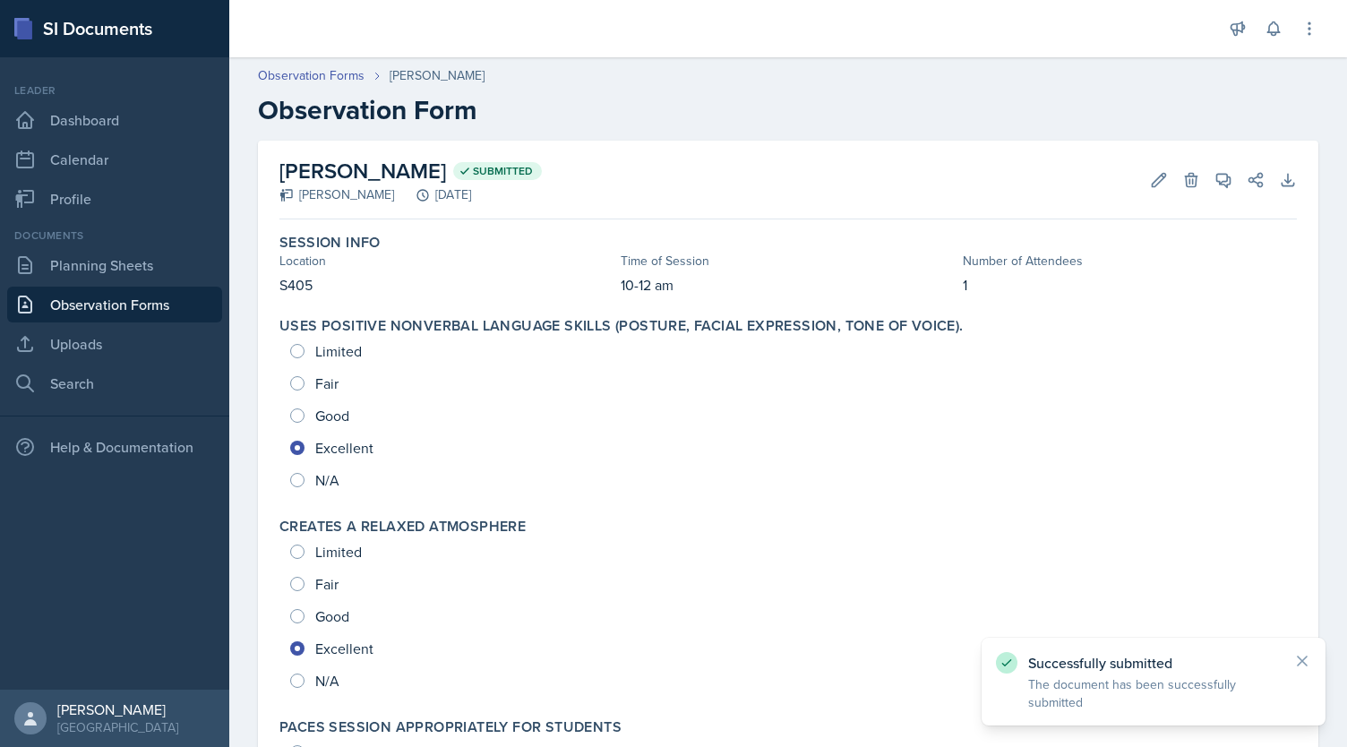
click at [139, 295] on link "Observation Forms" at bounding box center [114, 305] width 215 height 36
